Goal: Entertainment & Leisure: Consume media (video, audio)

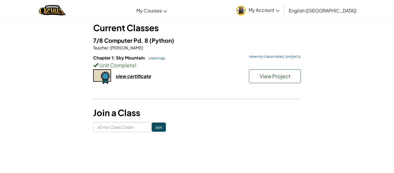
scroll to position [33, 0]
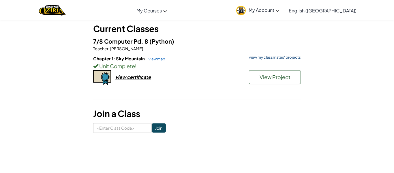
click at [270, 57] on link "view my classmates' projects" at bounding box center [273, 57] width 55 height 4
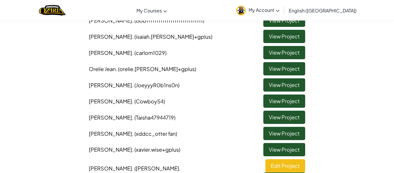
scroll to position [211, 0]
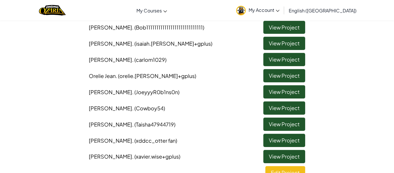
click at [231, 97] on div "Captain [PERSON_NAME] . (Bob222222222222222222222222222222222222222222222222222…" at bounding box center [196, 30] width 337 height 323
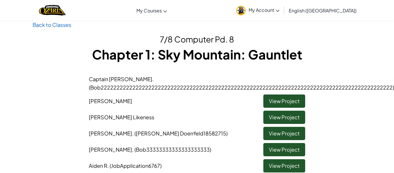
scroll to position [9, 0]
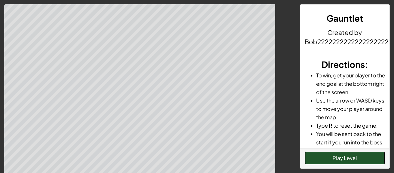
click at [328, 156] on button "Play Level" at bounding box center [344, 157] width 81 height 13
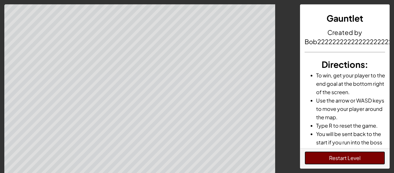
click at [327, 155] on button "Restart Level" at bounding box center [344, 157] width 81 height 13
click at [368, 163] on button "Restart Level" at bounding box center [344, 157] width 81 height 13
click at [373, 160] on button "Restart Level" at bounding box center [344, 157] width 81 height 13
click at [355, 156] on button "Restart Level" at bounding box center [344, 157] width 81 height 13
click at [363, 158] on button "Restart Level" at bounding box center [344, 157] width 81 height 13
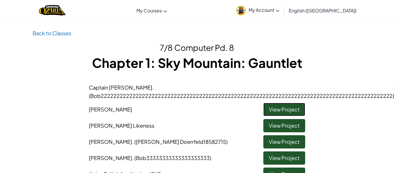
click at [272, 107] on link "View Project" at bounding box center [284, 109] width 42 height 13
click at [280, 155] on link "View Project" at bounding box center [284, 157] width 42 height 13
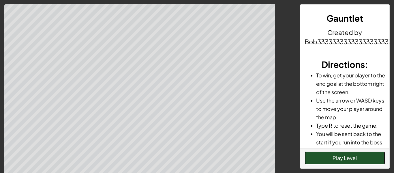
click at [355, 159] on button "Play Level" at bounding box center [344, 157] width 81 height 13
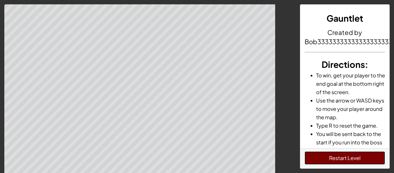
click at [356, 160] on button "Restart Level" at bounding box center [344, 157] width 81 height 13
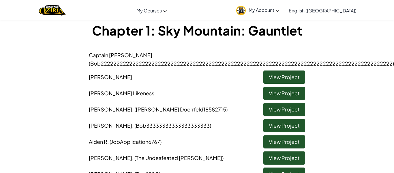
scroll to position [33, 0]
click at [276, 75] on link "View Project" at bounding box center [284, 76] width 42 height 13
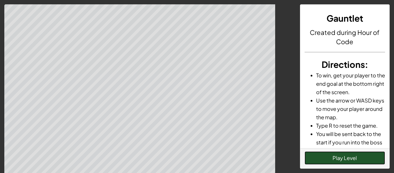
click at [285, 137] on div "Gauntlet Created during Hour of Code Directions : To win, get your player to th…" at bounding box center [197, 90] width 394 height 173
click at [308, 159] on button "Play Level" at bounding box center [344, 157] width 81 height 13
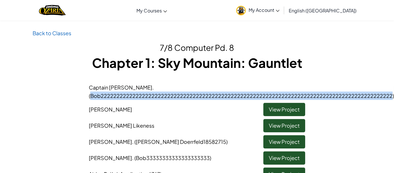
click at [304, 125] on link "View Project" at bounding box center [284, 125] width 42 height 13
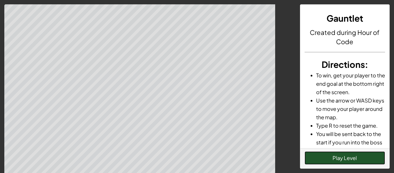
click at [369, 161] on button "Play Level" at bounding box center [344, 157] width 81 height 13
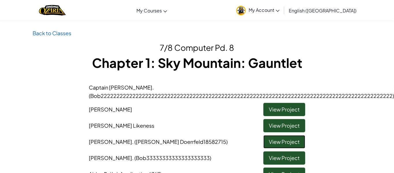
click at [293, 140] on link "View Project" at bounding box center [284, 141] width 42 height 13
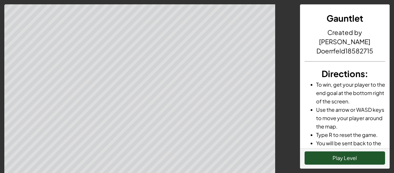
click at [334, 152] on div "Play Level" at bounding box center [344, 158] width 89 height 20
click at [334, 152] on button "Play Level" at bounding box center [344, 157] width 81 height 13
